Goal: Information Seeking & Learning: Learn about a topic

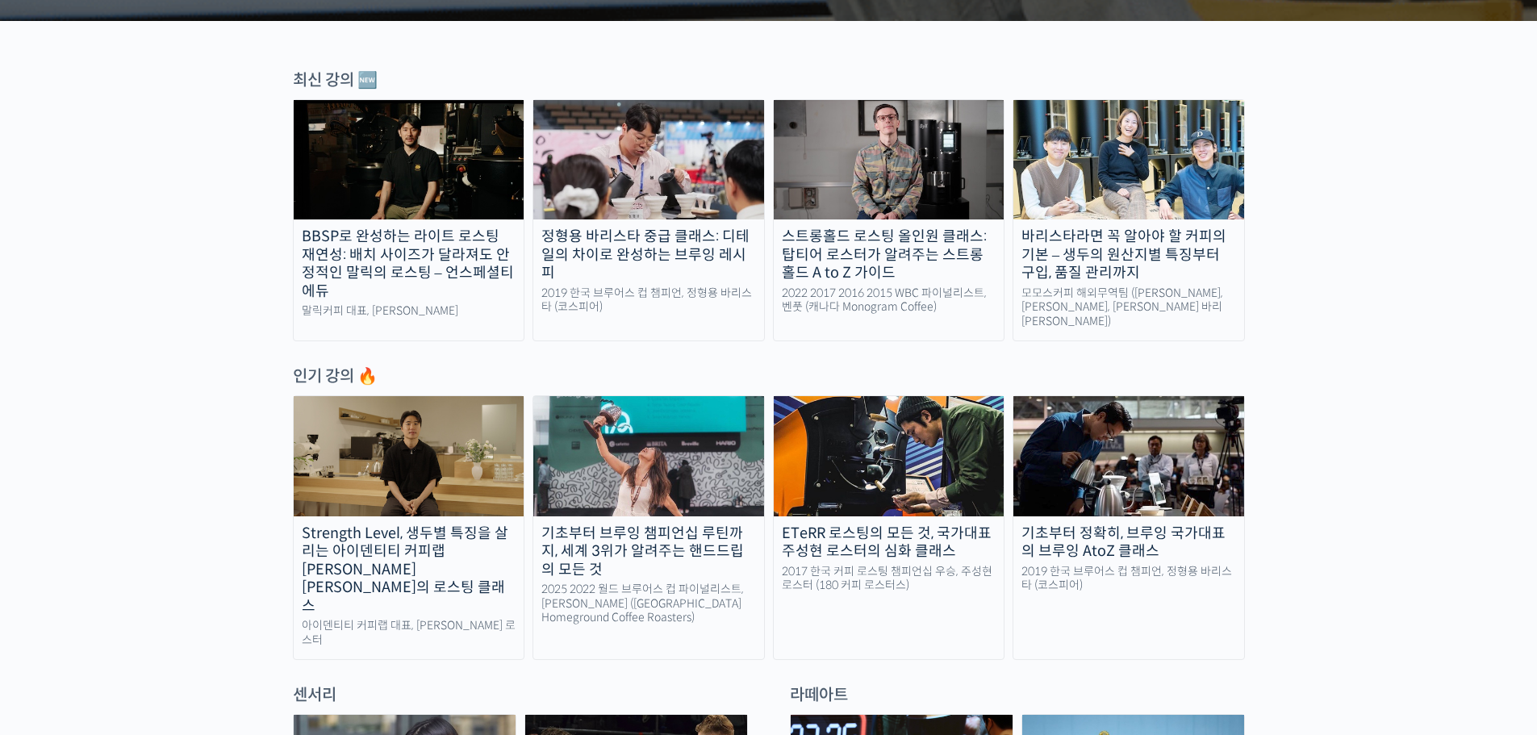
scroll to position [565, 0]
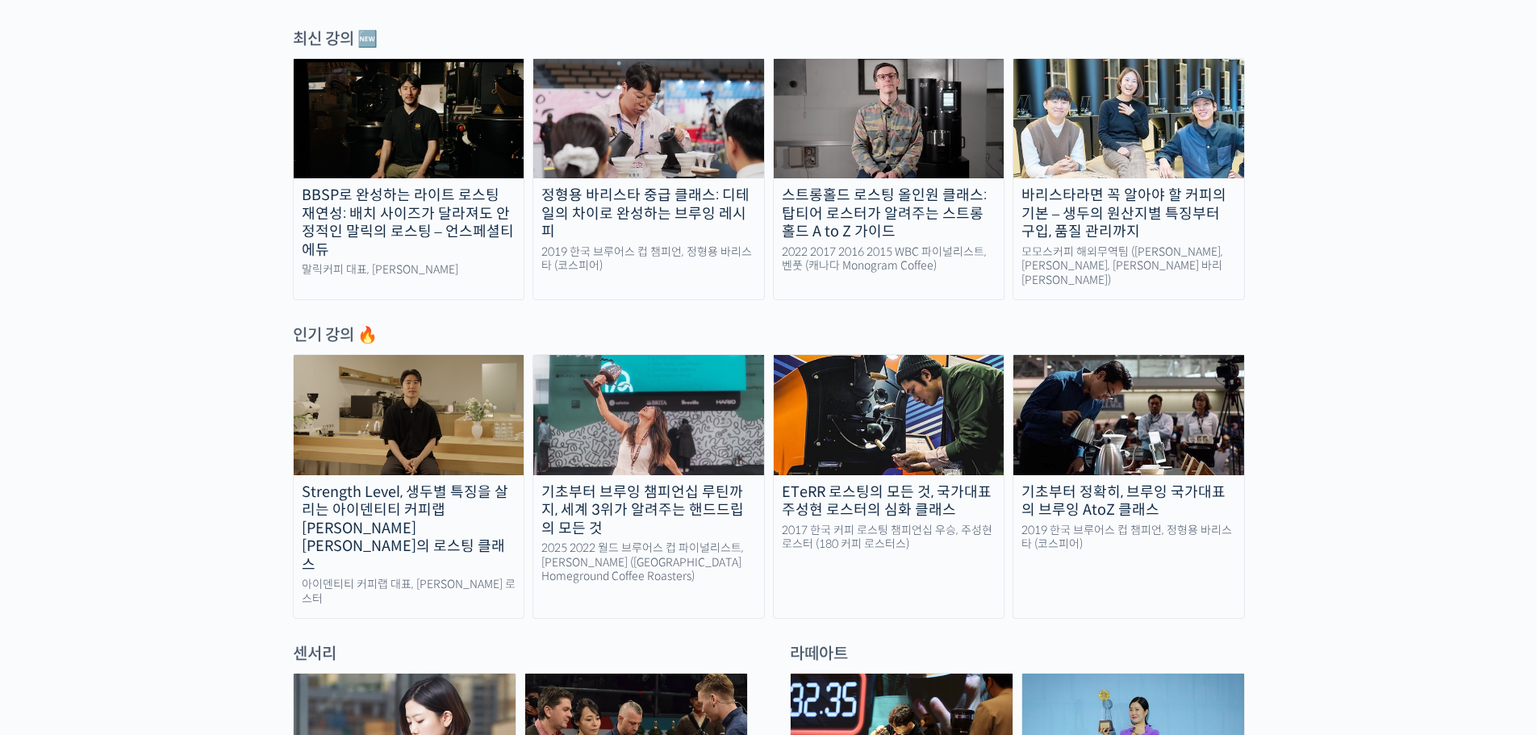
click at [1105, 484] on div "기초부터 정확히, 브루잉 국가대표의 브루잉 AtoZ 클래스" at bounding box center [1128, 501] width 231 height 36
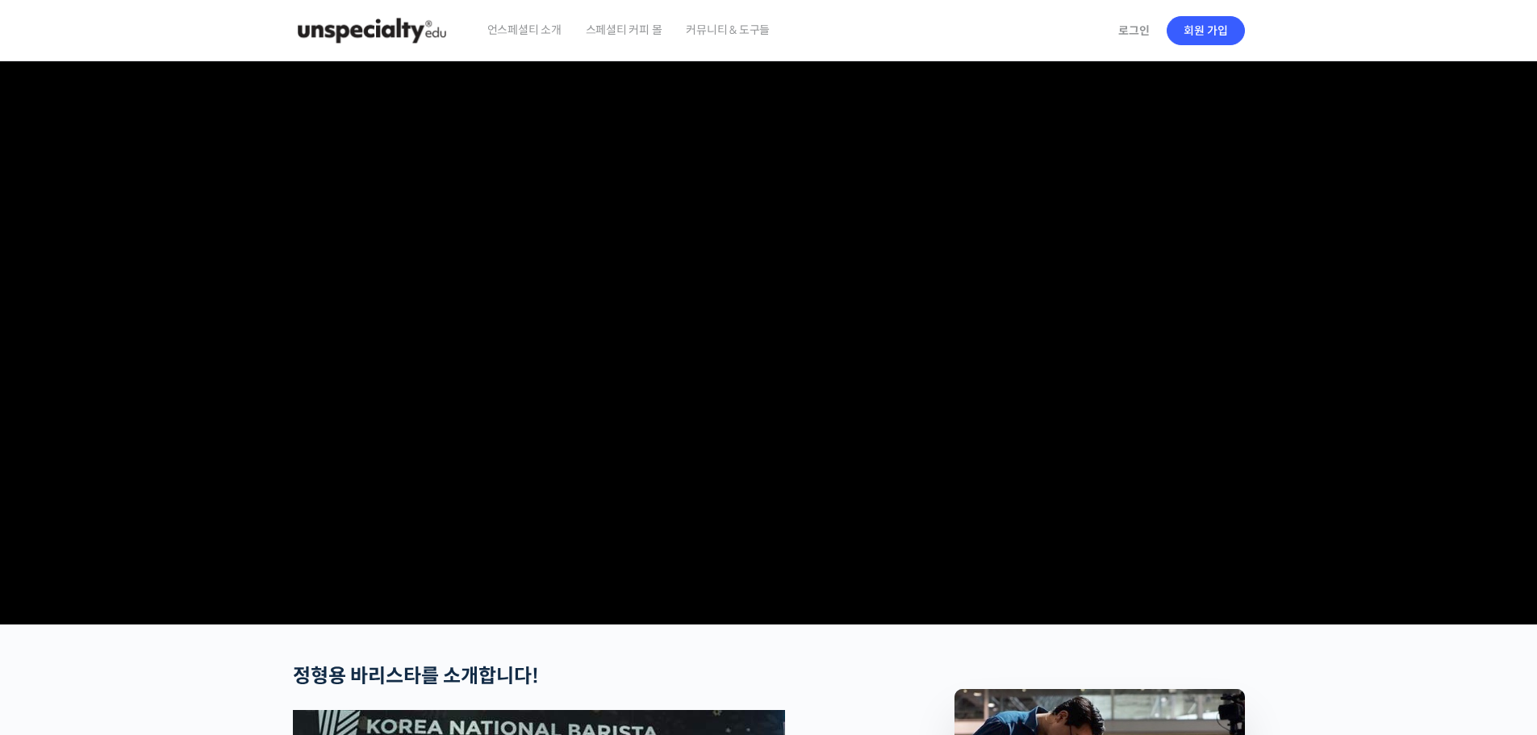
scroll to position [265, 0]
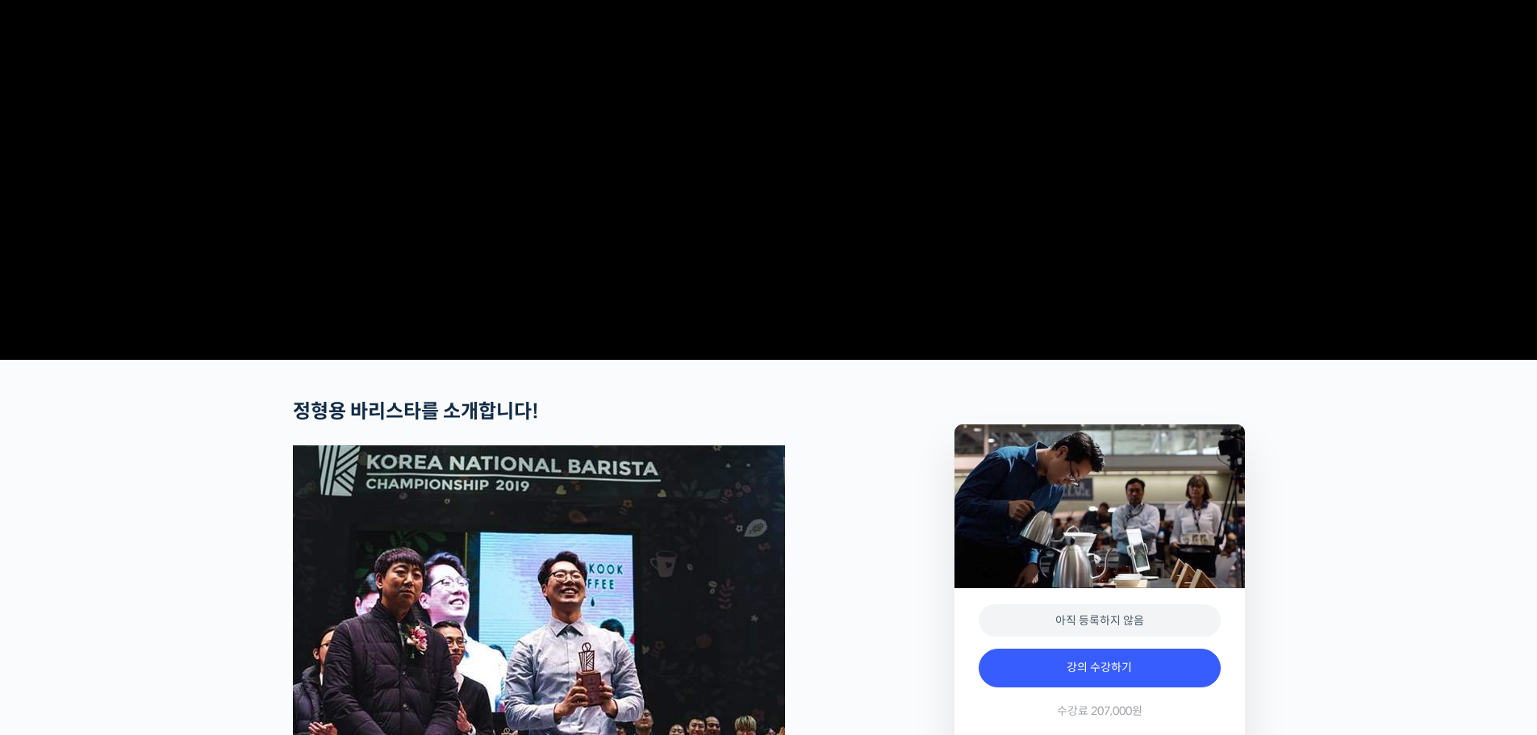
checkbox input "true"
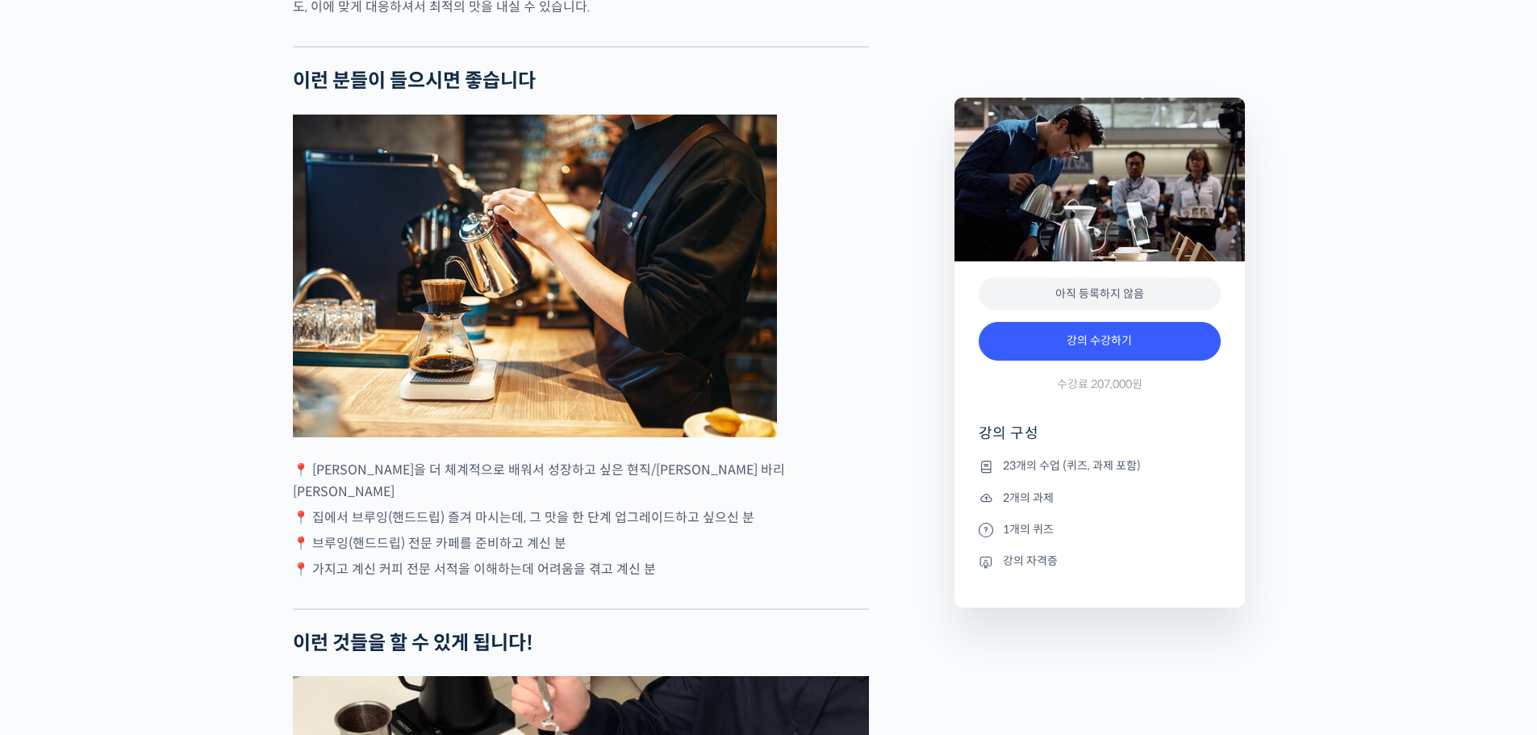
scroll to position [3954, 0]
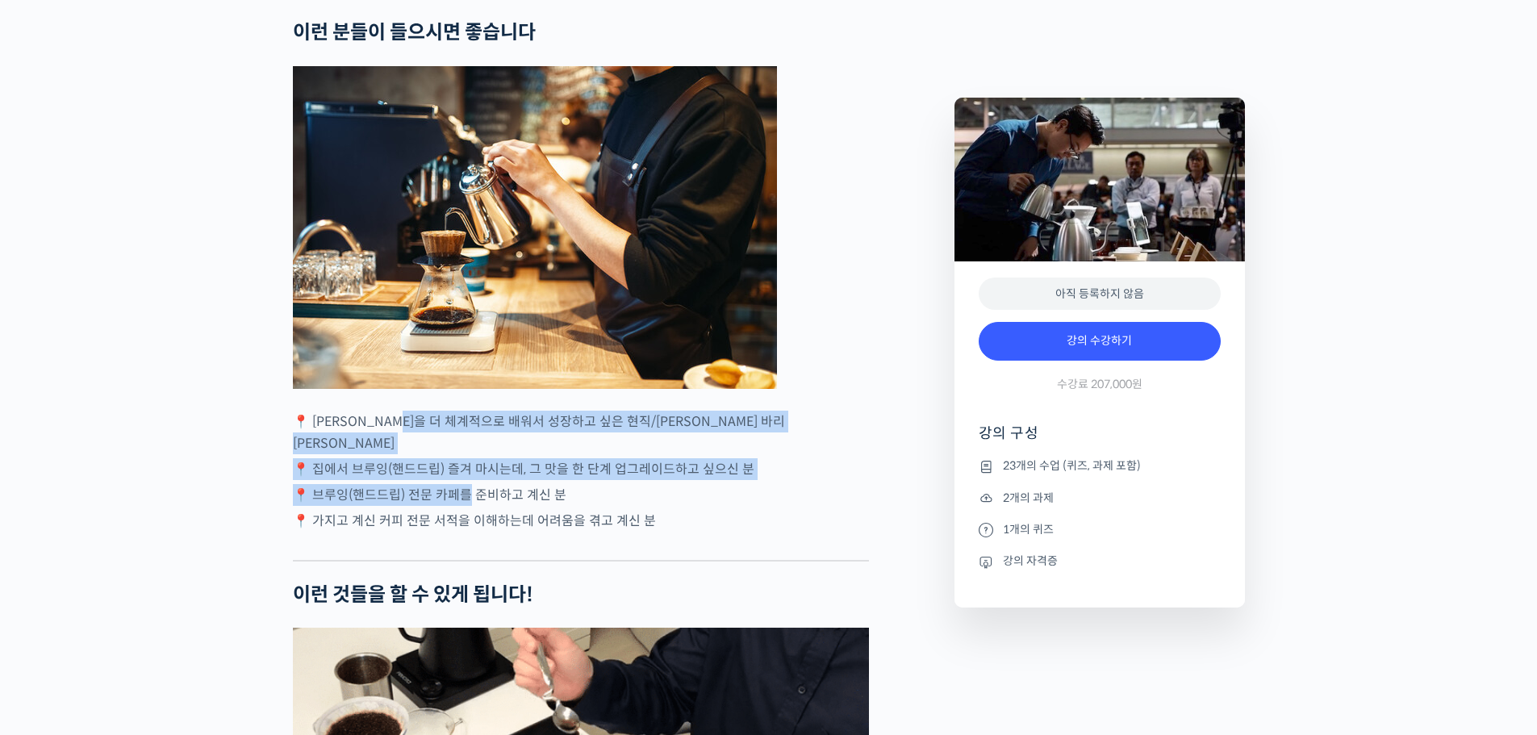
drag, startPoint x: 428, startPoint y: 465, endPoint x: 471, endPoint y: 521, distance: 71.3
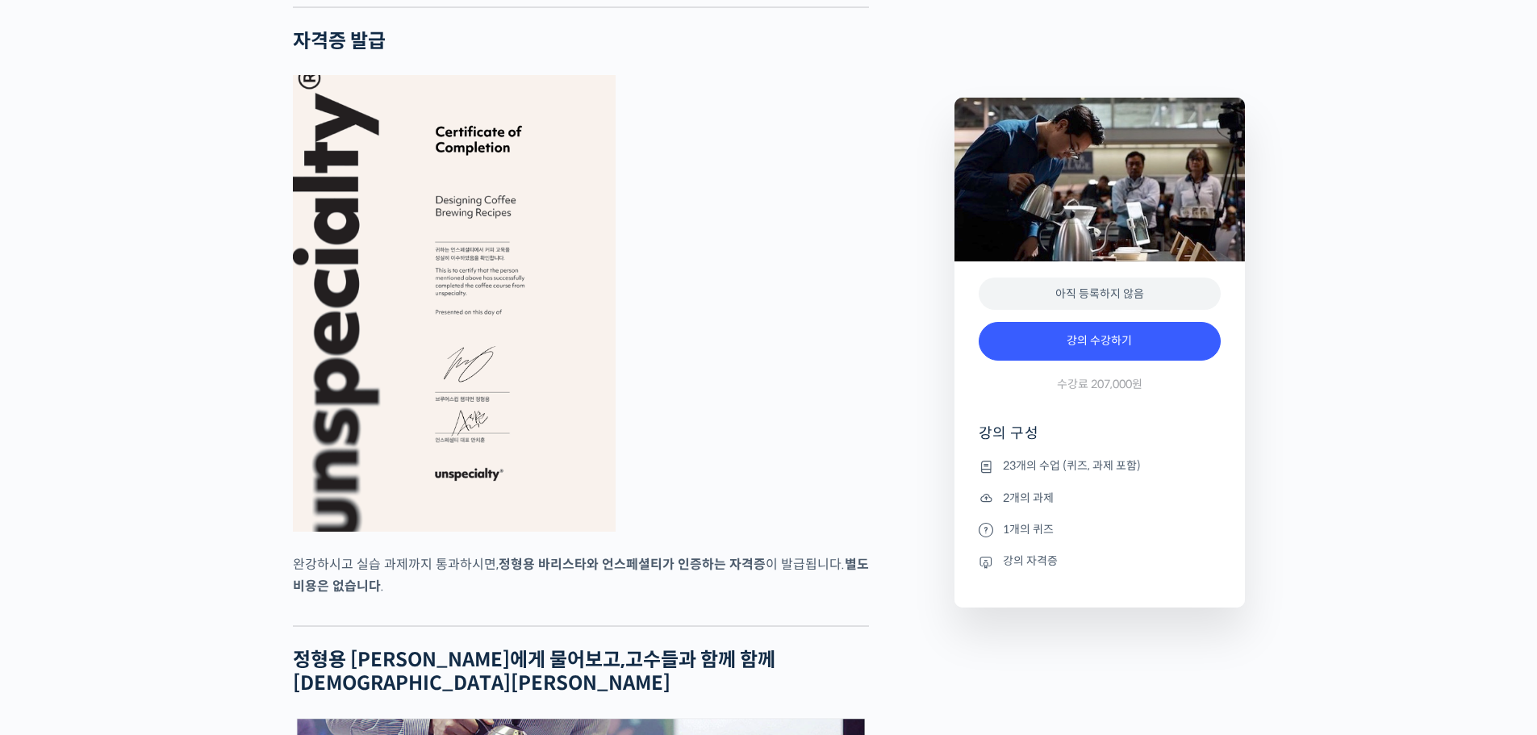
scroll to position [6213, 0]
